Goal: Task Accomplishment & Management: Complete application form

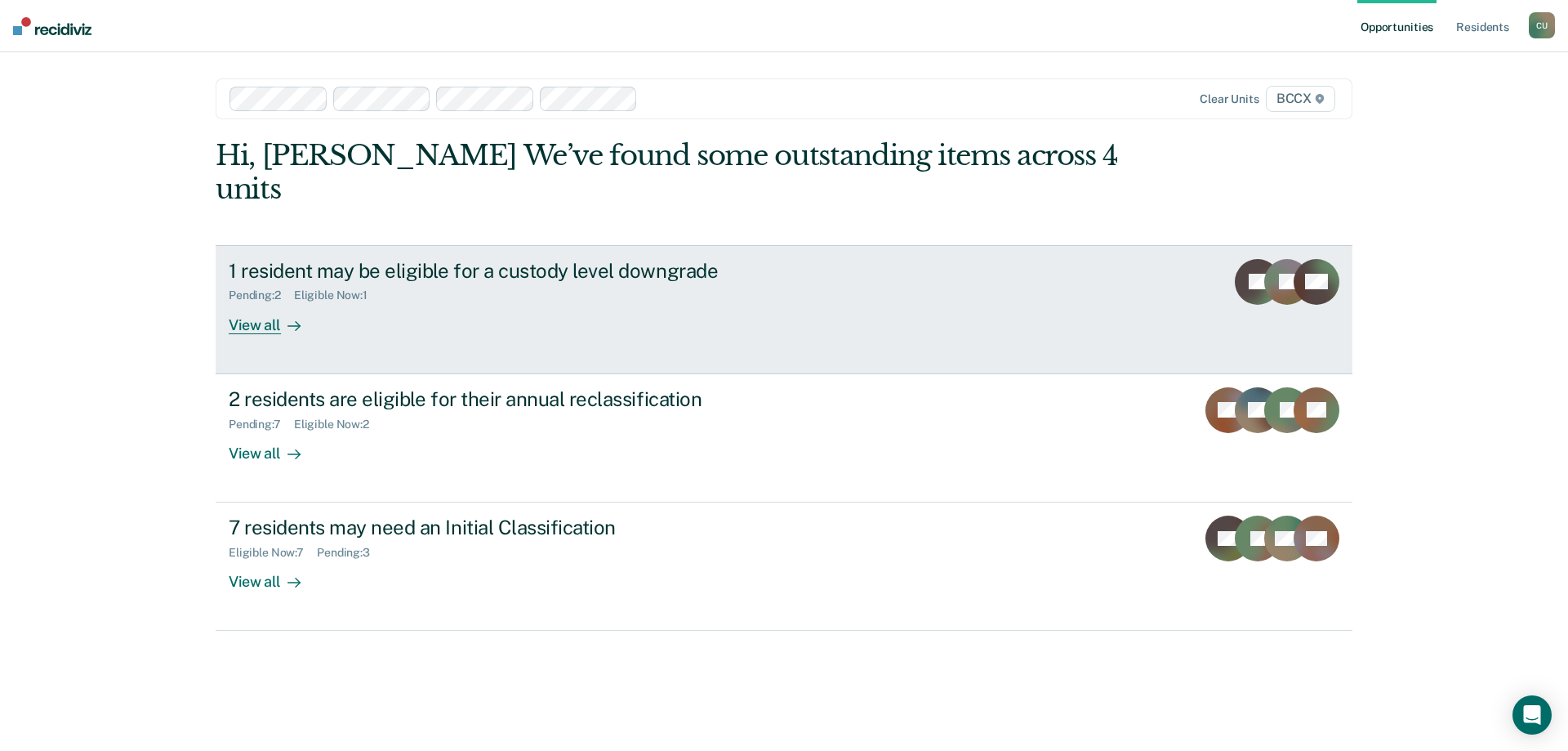
click at [256, 303] on div "View all" at bounding box center [274, 318] width 92 height 32
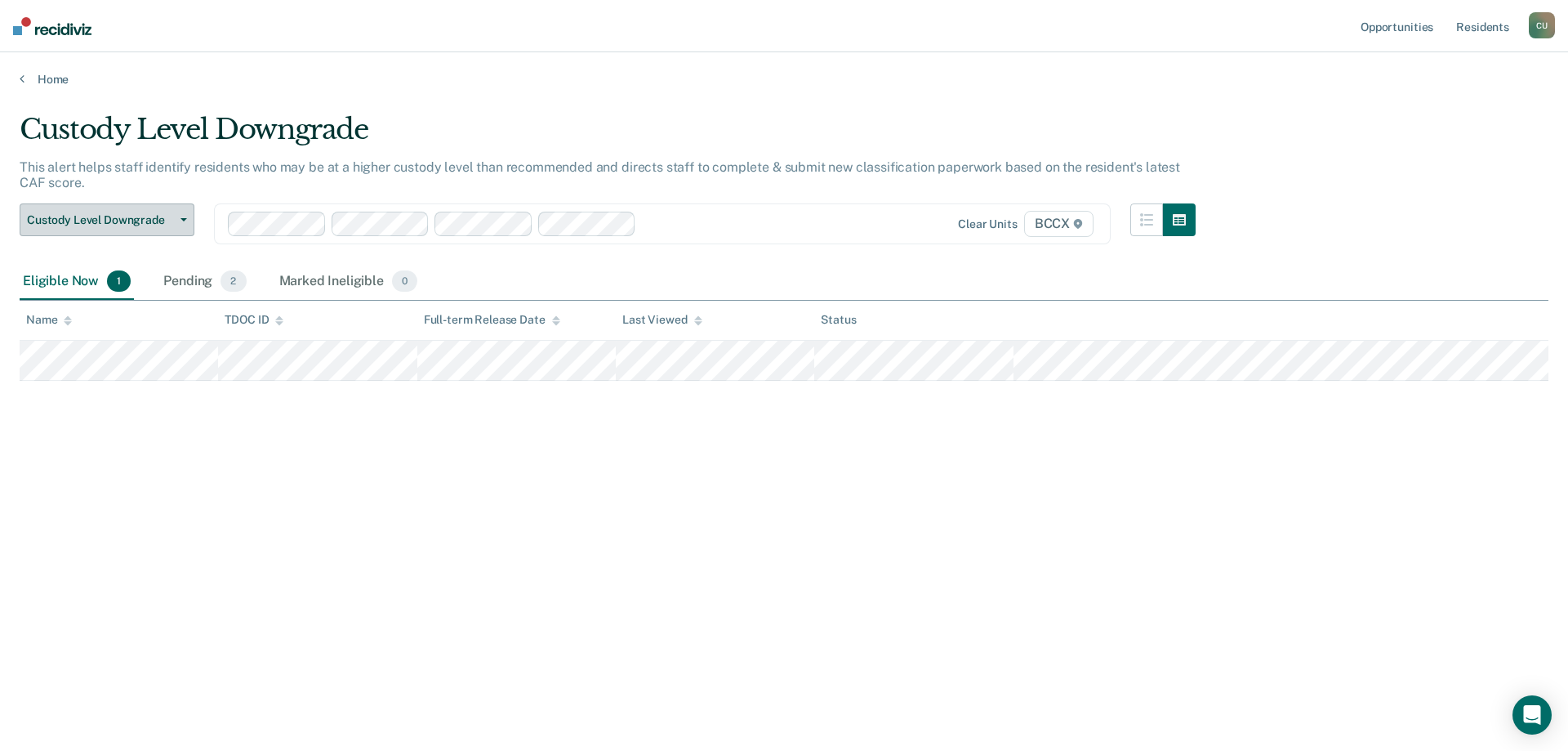
click at [174, 217] on button "Custody Level Downgrade" at bounding box center [106, 219] width 175 height 33
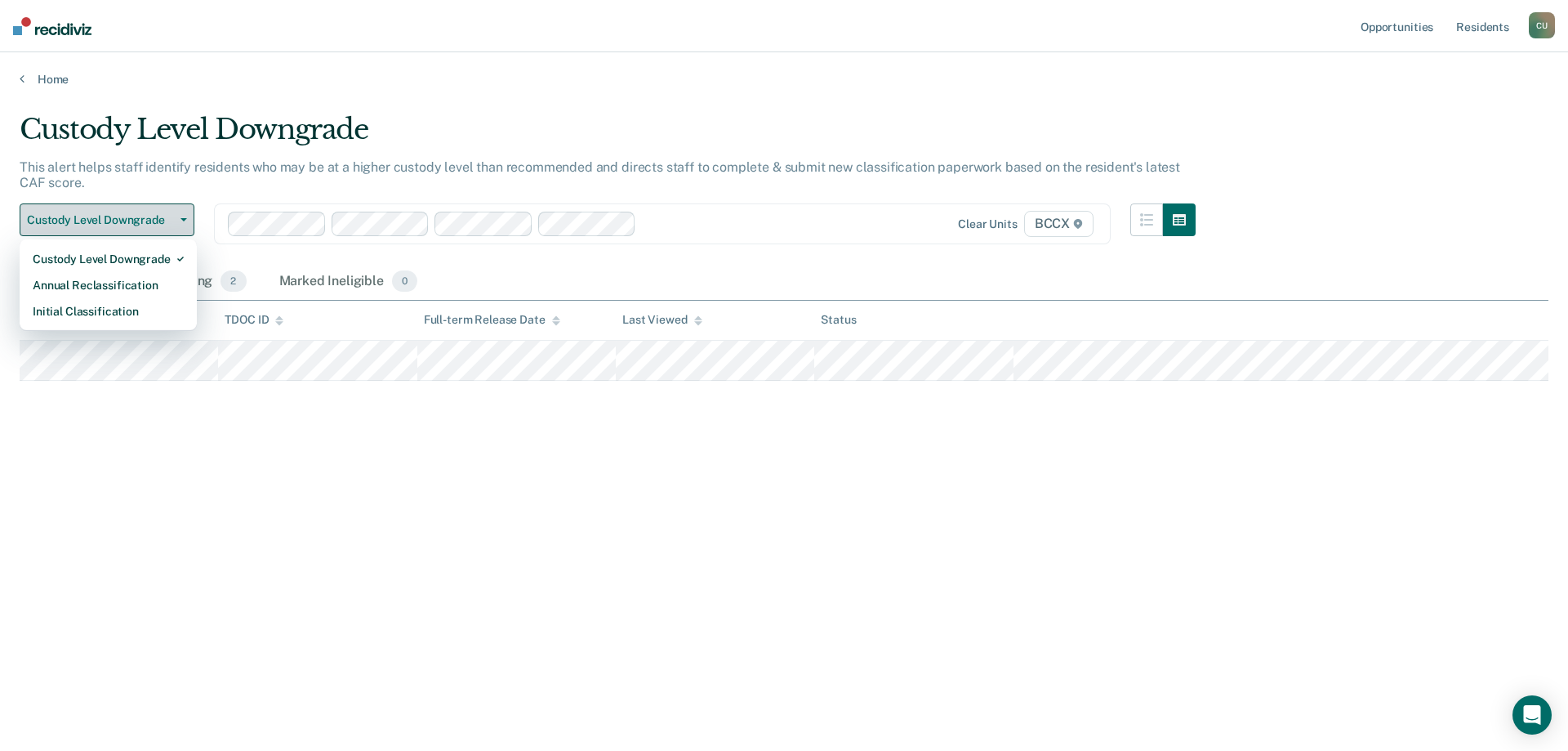
click at [174, 217] on button "Custody Level Downgrade" at bounding box center [106, 219] width 175 height 33
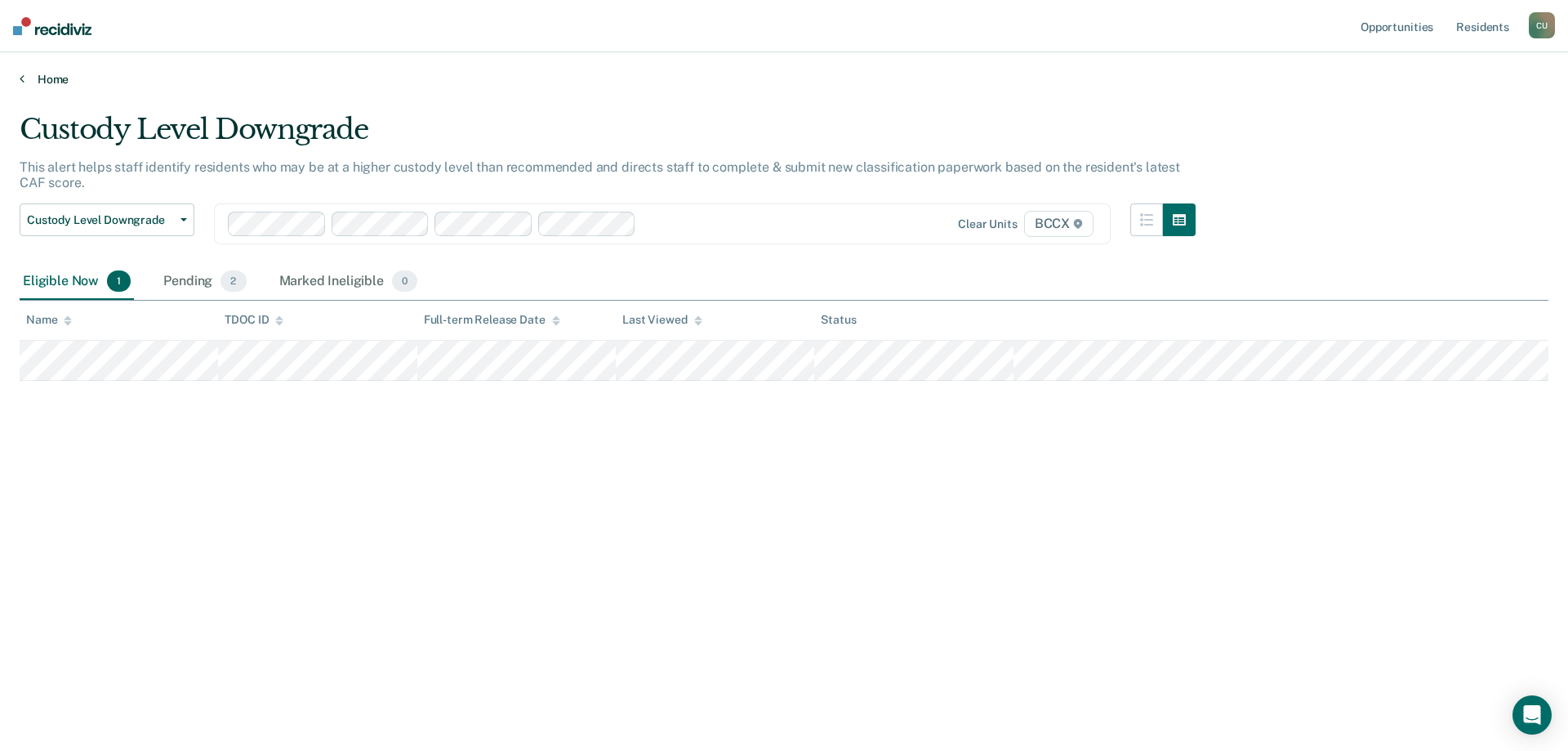
click at [58, 76] on link "Home" at bounding box center [784, 78] width 1528 height 14
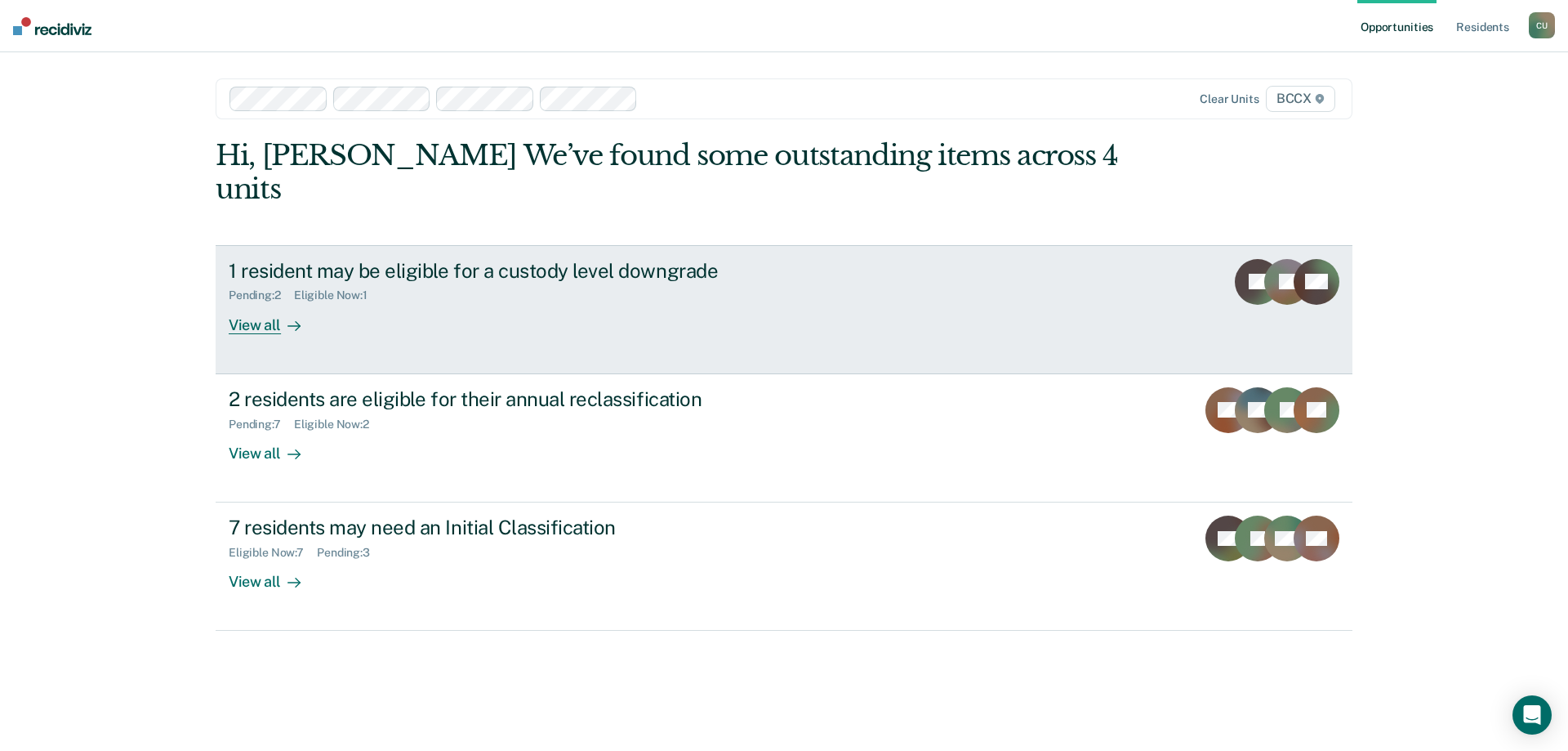
click at [226, 286] on link "1 resident may be eligible for a custody level downgrade Pending : 2 Eligible N…" at bounding box center [784, 310] width 1136 height 130
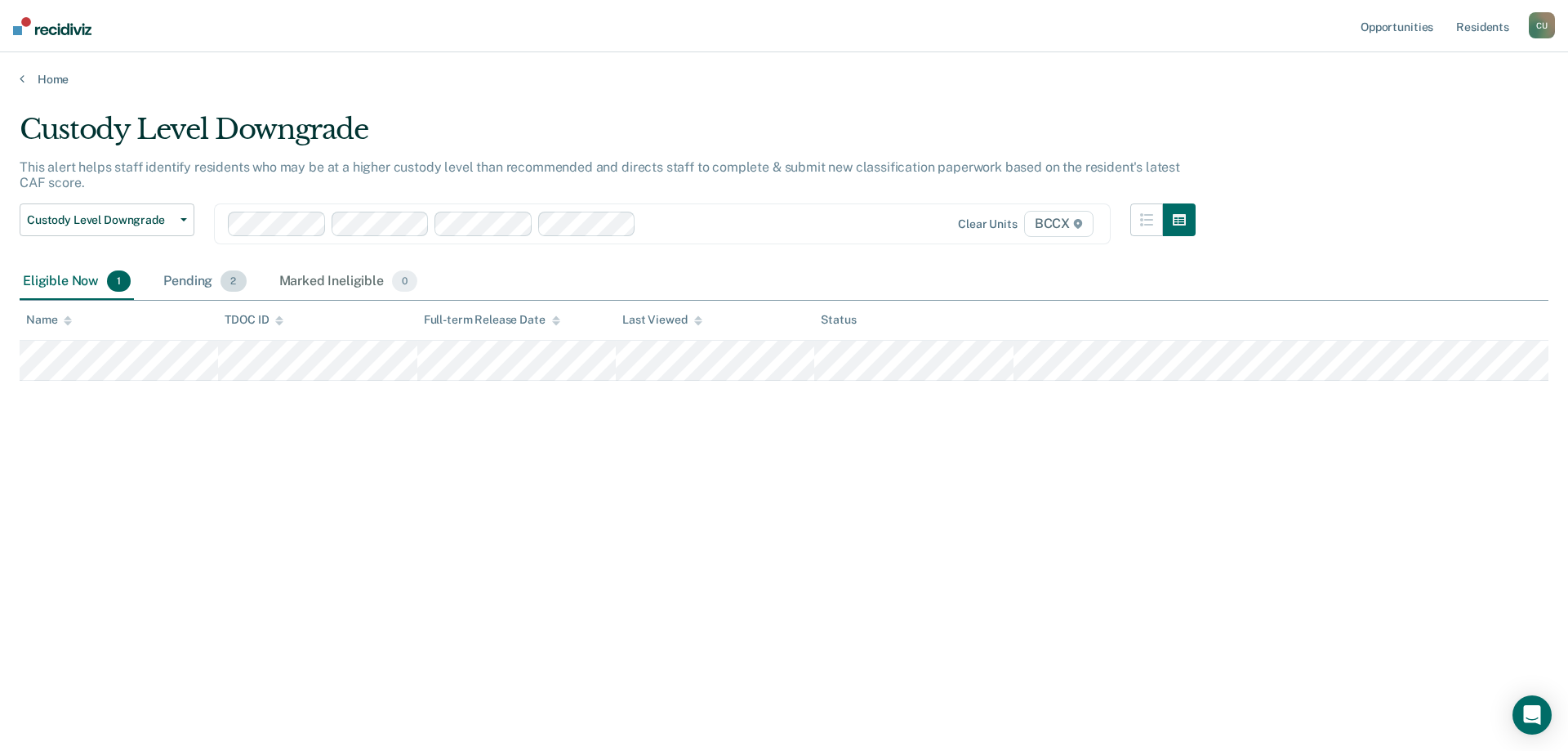
click at [228, 279] on span "2" at bounding box center [233, 281] width 25 height 21
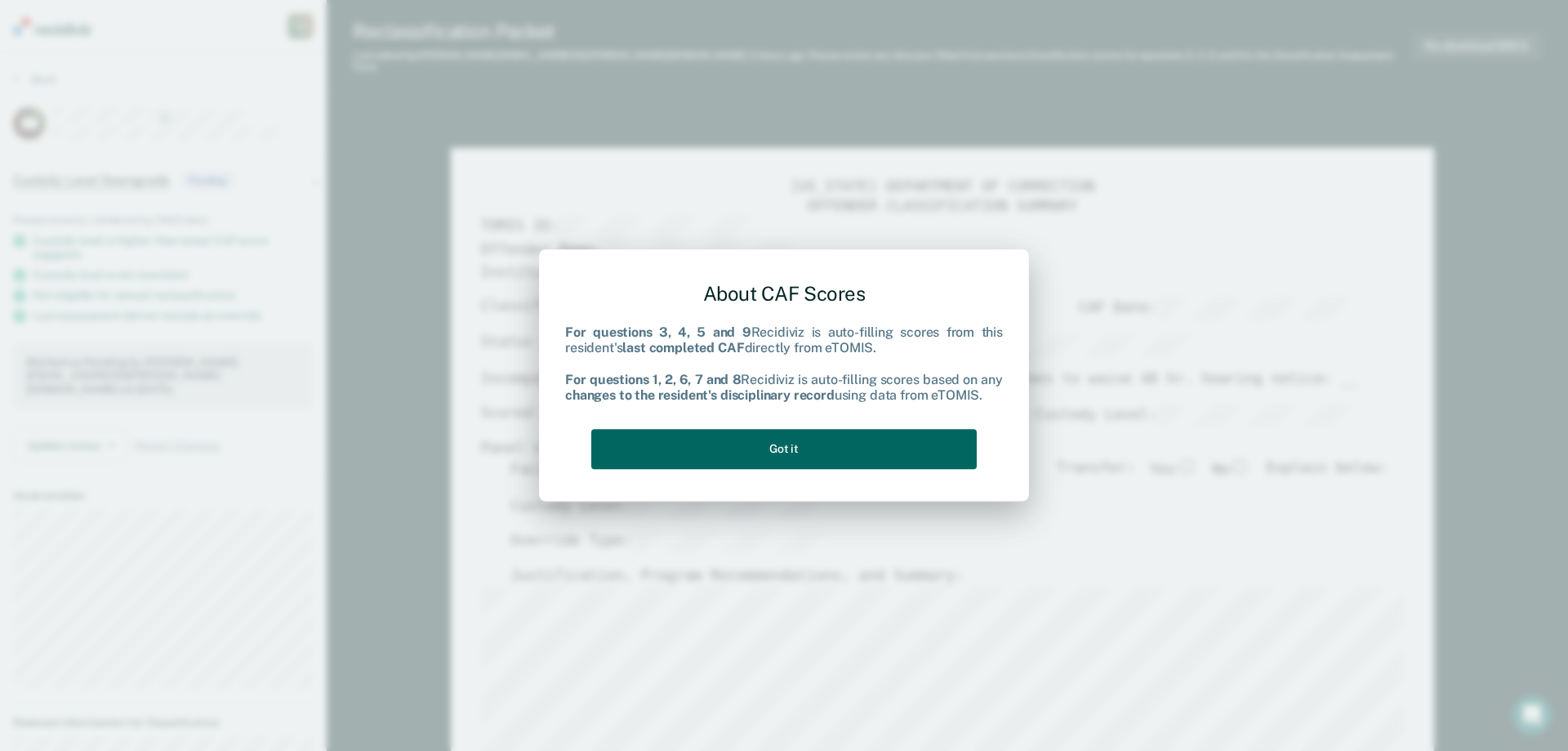
click at [721, 433] on button "Got it" at bounding box center [784, 448] width 385 height 40
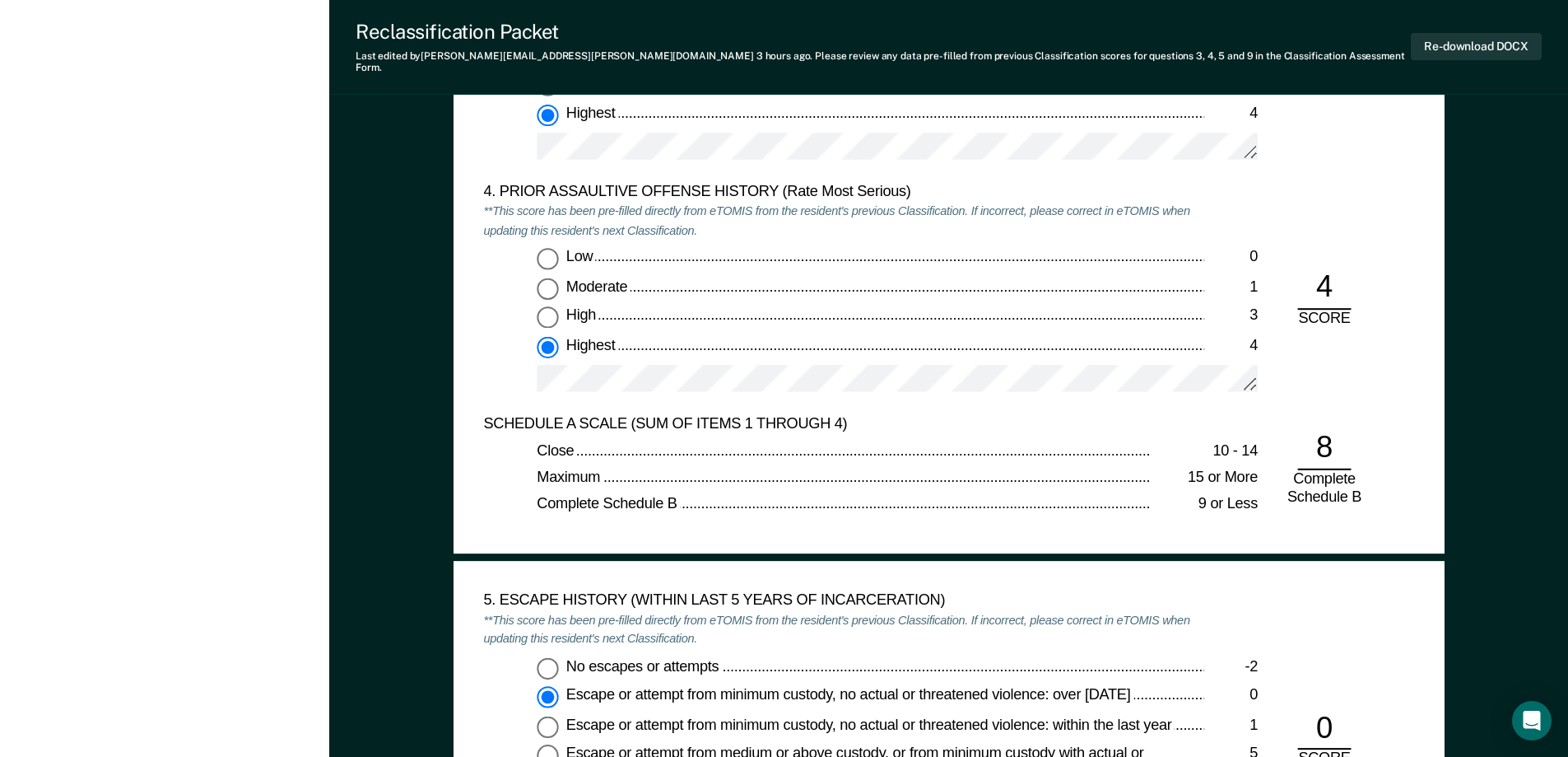
scroll to position [2470, 0]
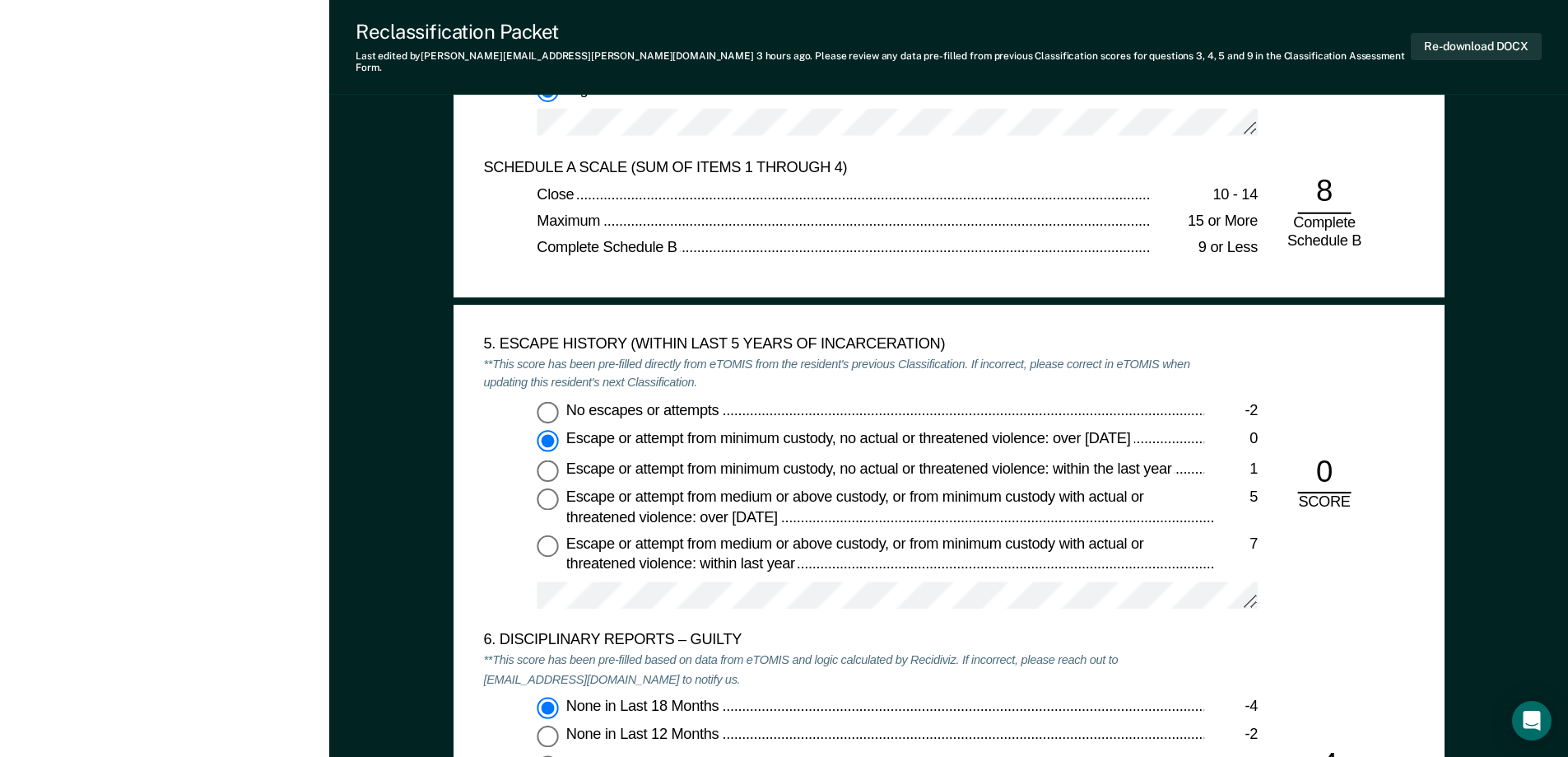
click at [548, 401] on input "No escapes or attempts -2" at bounding box center [547, 412] width 21 height 21
type textarea "x"
radio input "true"
radio input "false"
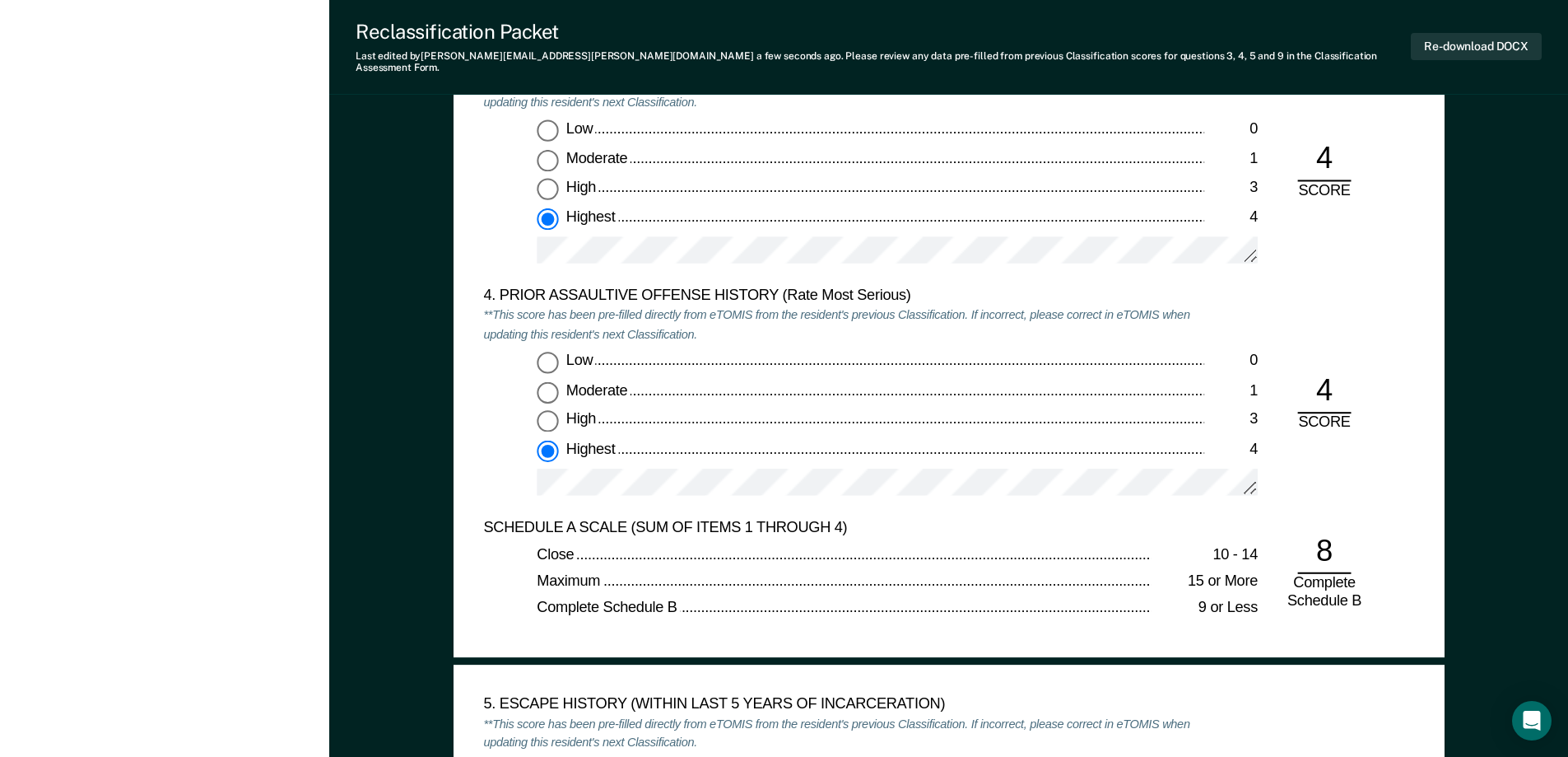
scroll to position [2522, 0]
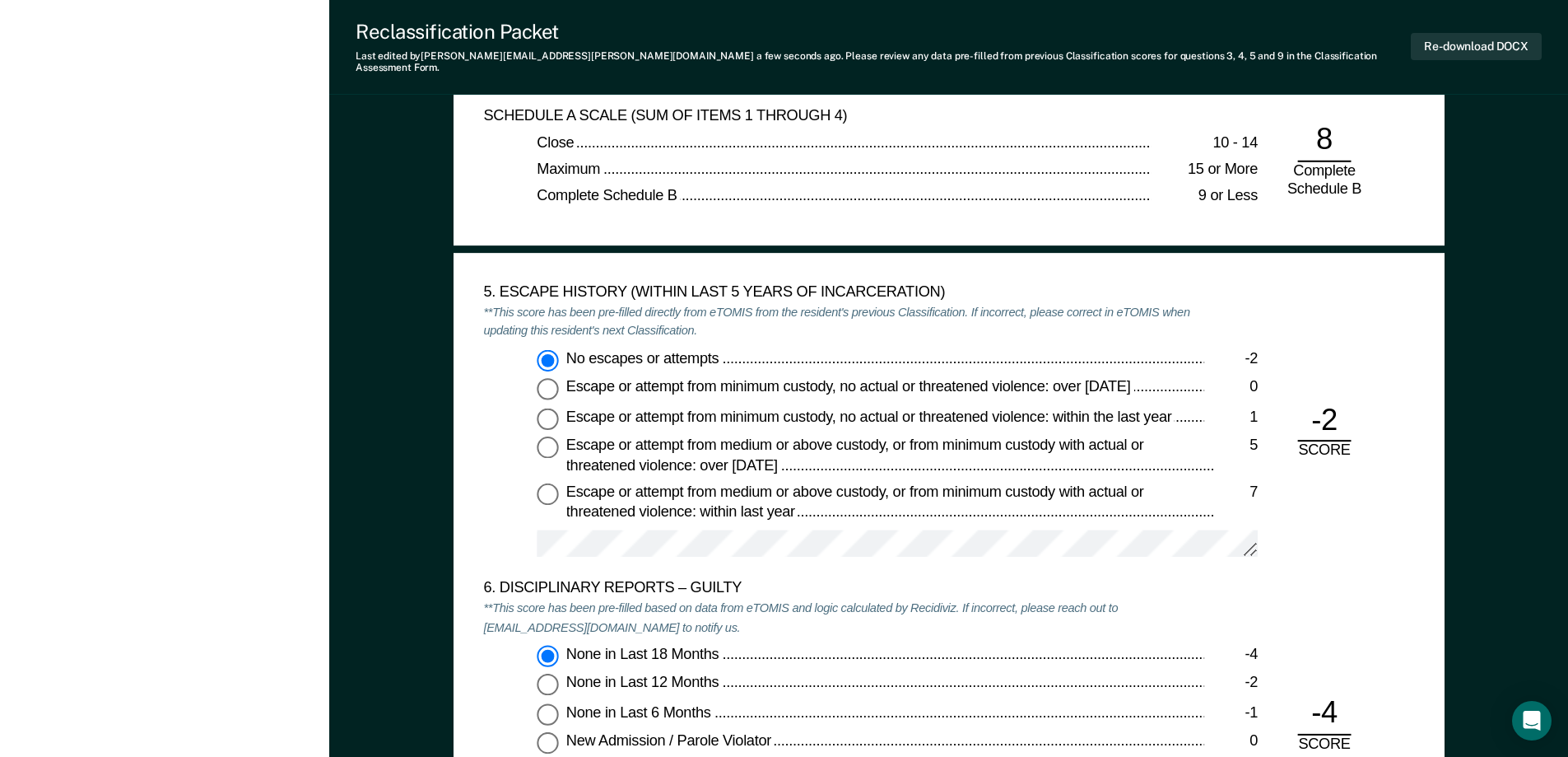
click at [550, 380] on input "Escape or attempt from minimum custody, no actual or threatened violence: over …" at bounding box center [547, 389] width 21 height 21
type textarea "x"
radio input "false"
radio input "true"
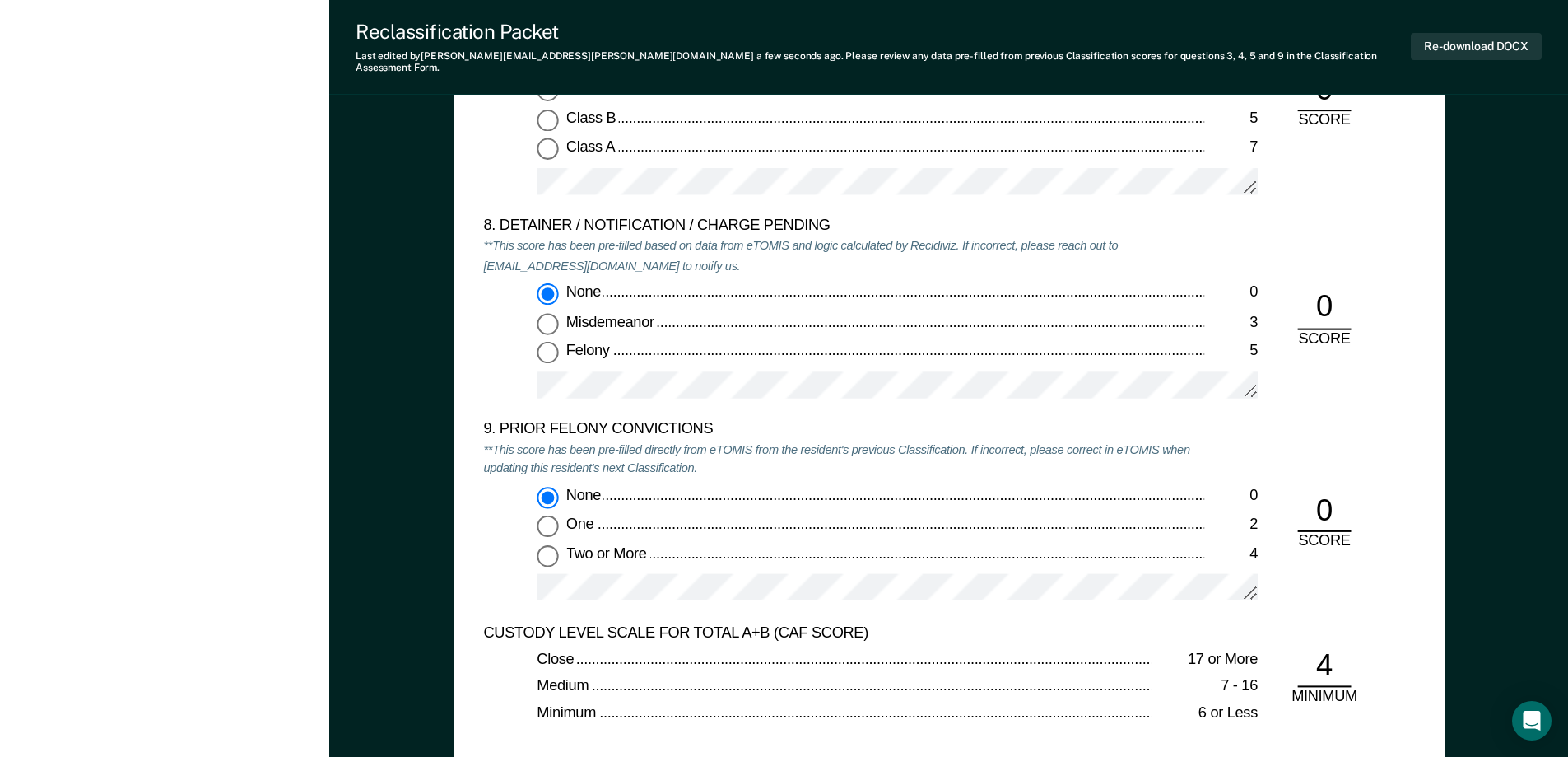
scroll to position [3427, 0]
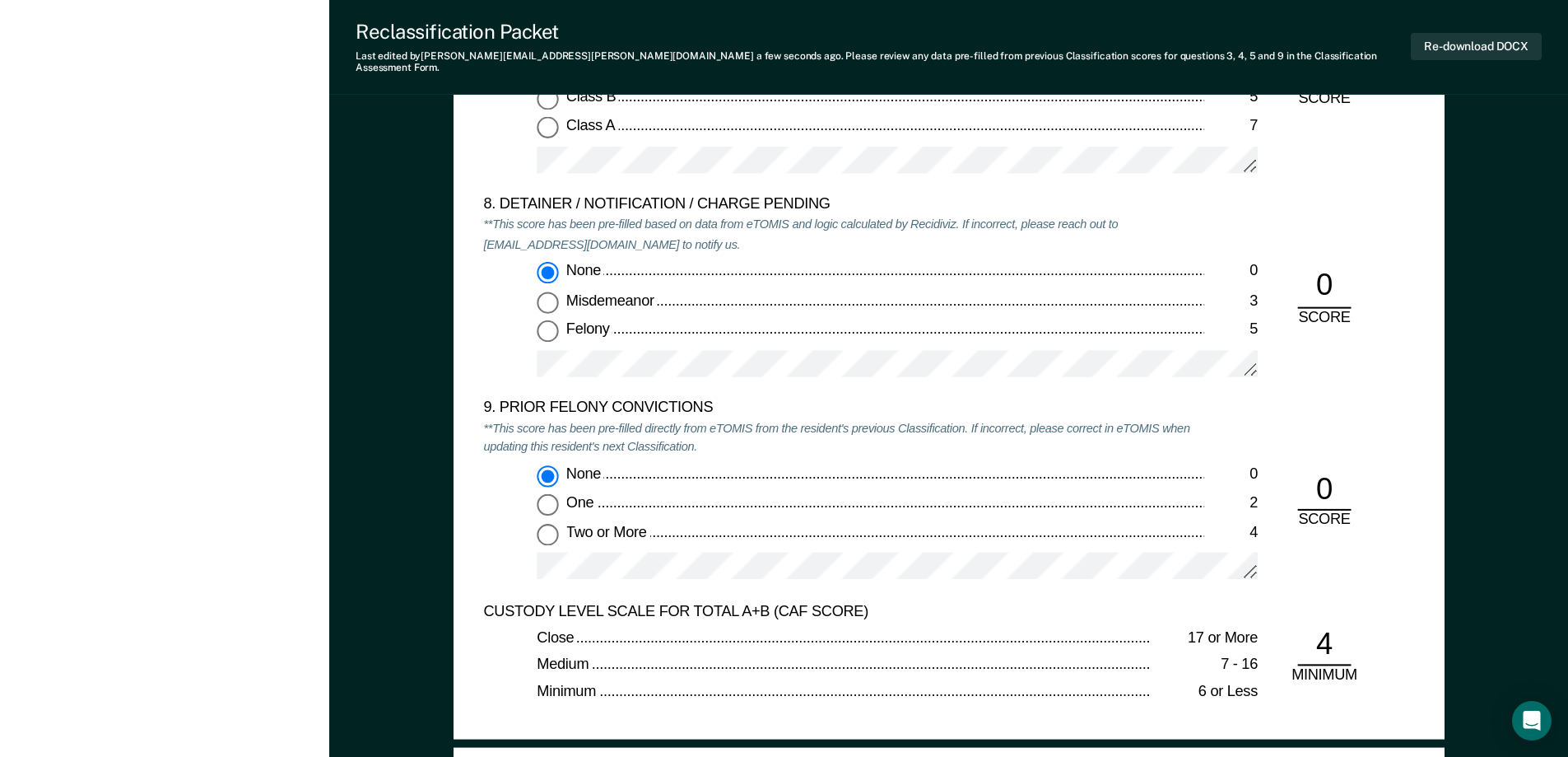
click at [544, 494] on input "One 2" at bounding box center [547, 505] width 21 height 21
type textarea "x"
radio input "false"
radio input "true"
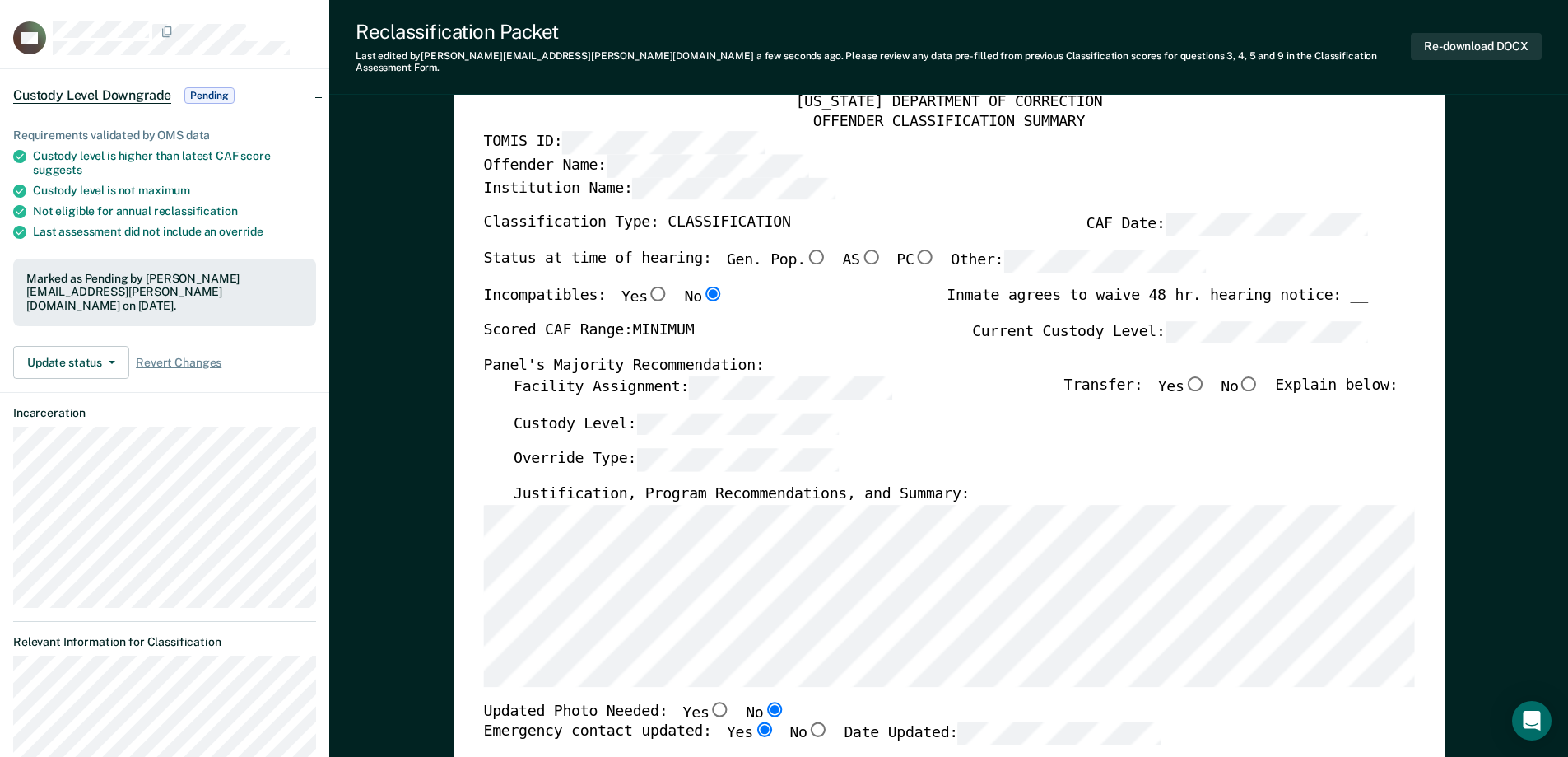
scroll to position [0, 0]
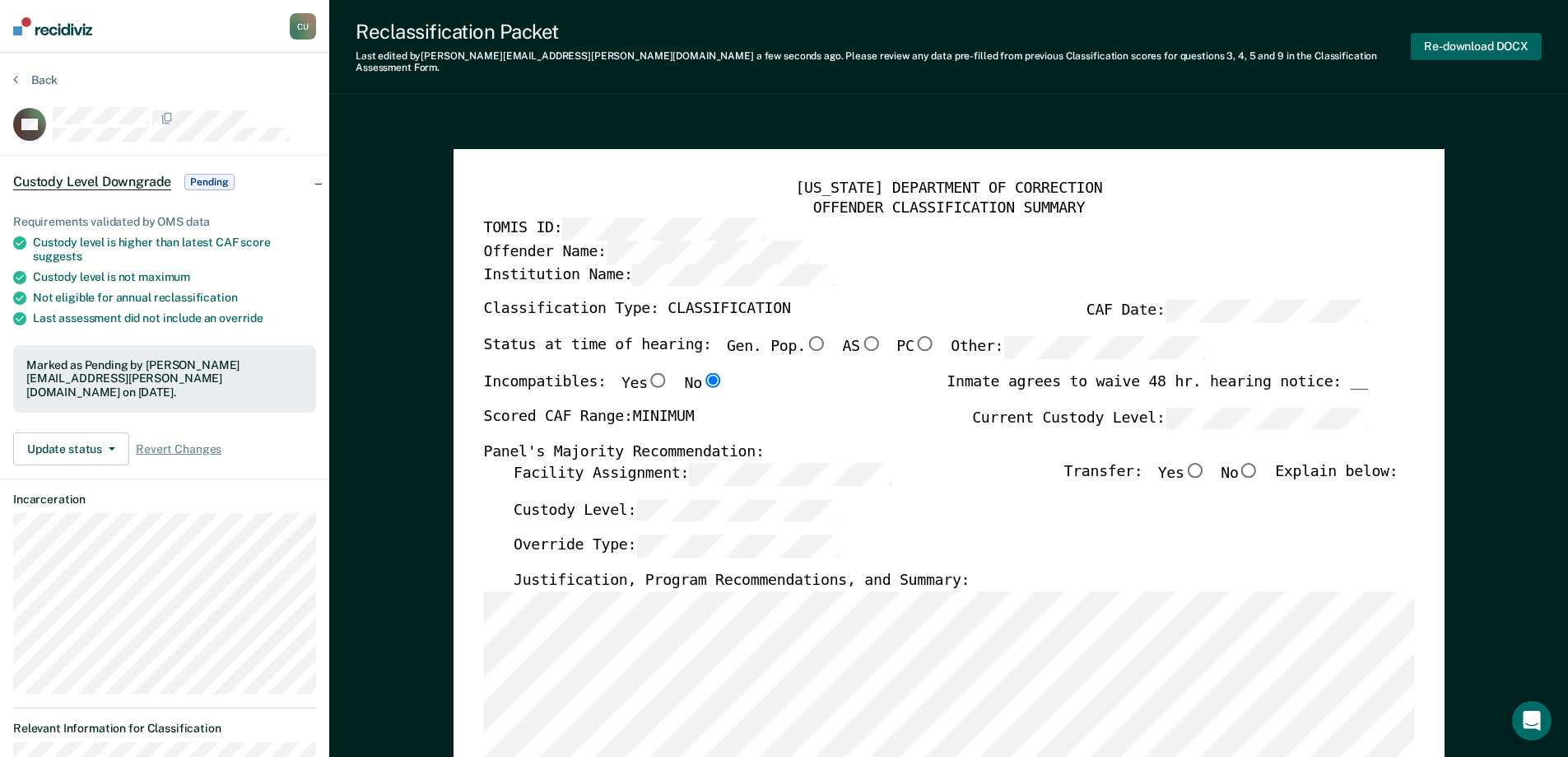
click at [1449, 34] on button "Re-download DOCX" at bounding box center [1476, 47] width 131 height 27
type textarea "x"
